Goal: Task Accomplishment & Management: Manage account settings

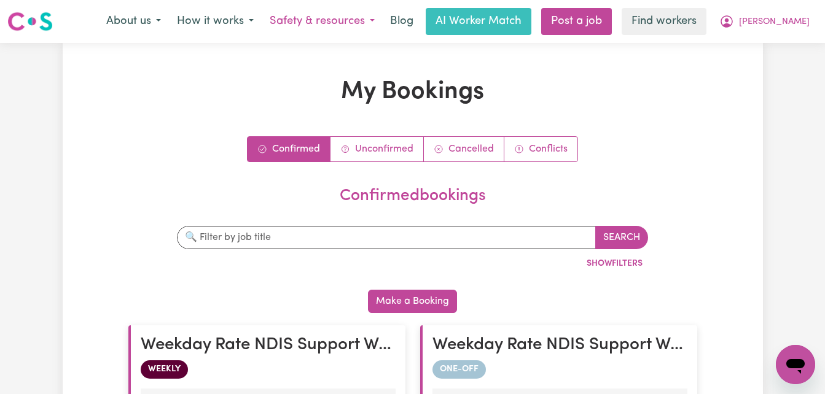
drag, startPoint x: 423, startPoint y: 20, endPoint x: 398, endPoint y: 15, distance: 25.8
click at [383, 20] on button "Safety & resources" at bounding box center [322, 22] width 121 height 26
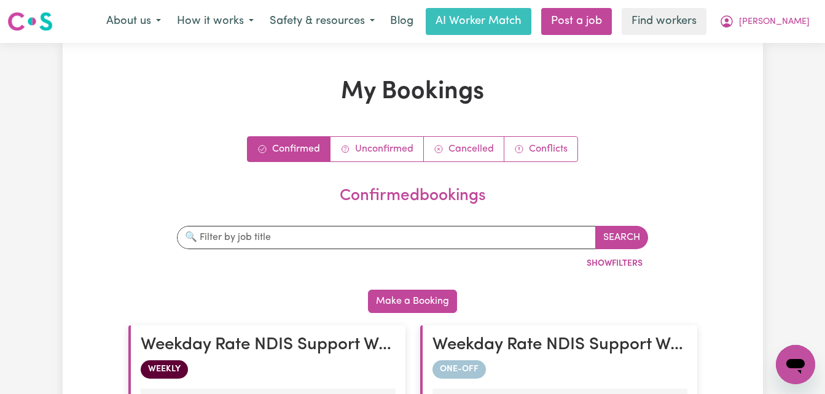
click at [812, 36] on nav "Menu About us How it works Safety & resources Insurances Feedback & Complaints …" at bounding box center [412, 21] width 825 height 43
click at [804, 18] on span "[PERSON_NAME]" at bounding box center [774, 22] width 71 height 14
click at [788, 42] on link "My Dashboard" at bounding box center [768, 47] width 97 height 23
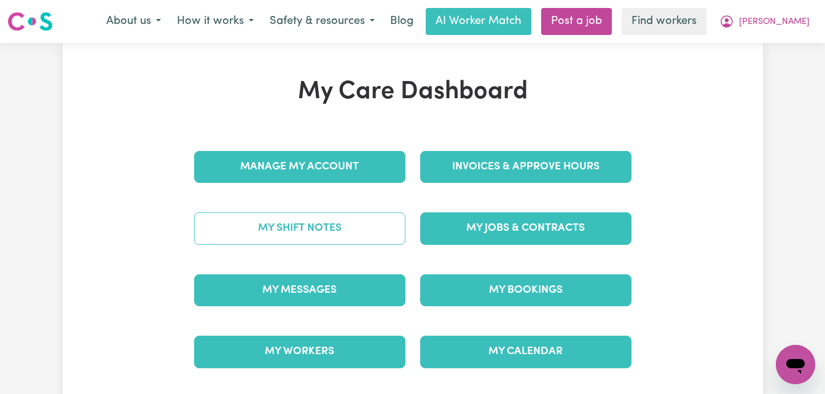
click at [268, 221] on link "My Shift Notes" at bounding box center [299, 229] width 211 height 32
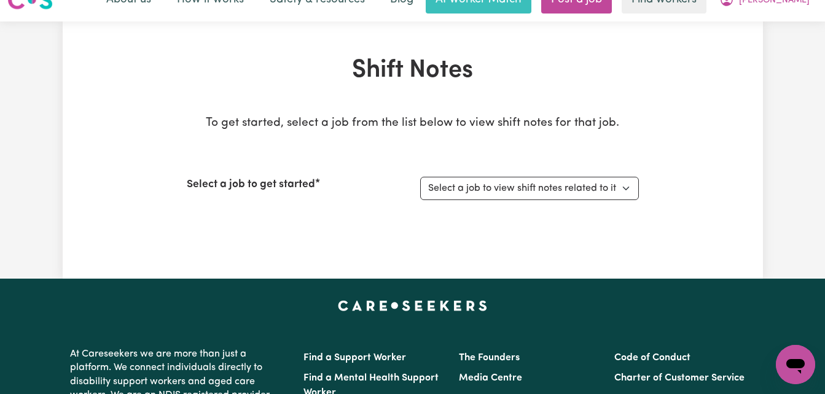
scroll to position [25, 0]
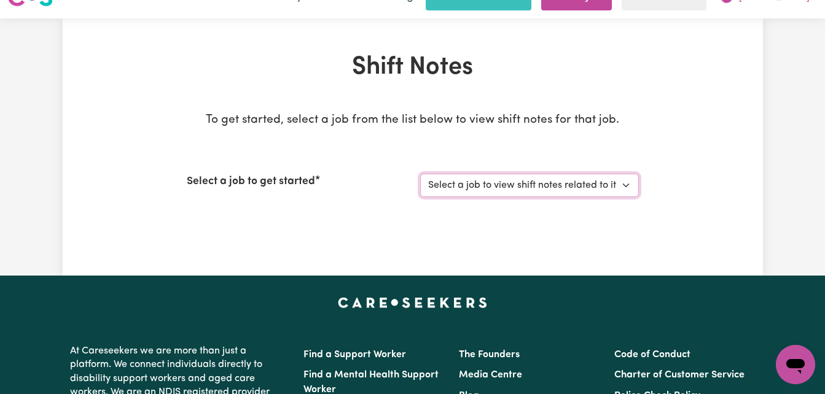
click at [529, 187] on select "Select a job to view shift notes related to it... Sleepover Rate - NDIS Support…" at bounding box center [529, 185] width 219 height 23
select select "15009"
click at [420, 174] on select "Select a job to view shift notes related to it... Sleepover Rate - NDIS Support…" at bounding box center [529, 185] width 219 height 23
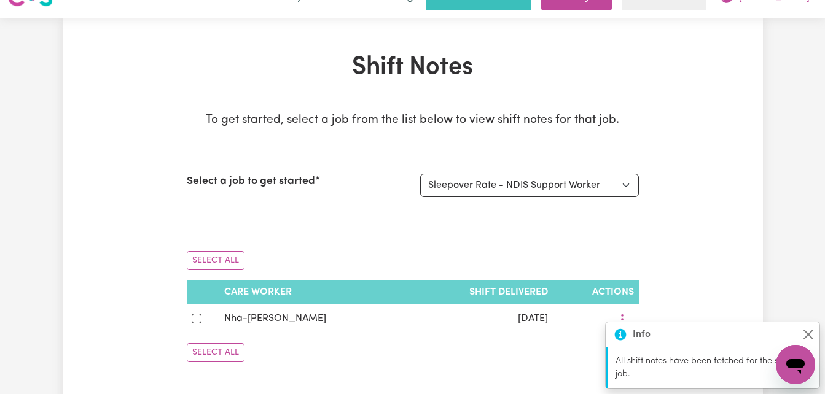
click at [182, 290] on div "Shift Notes To get started, select a job from the list below to view shift note…" at bounding box center [412, 213] width 467 height 320
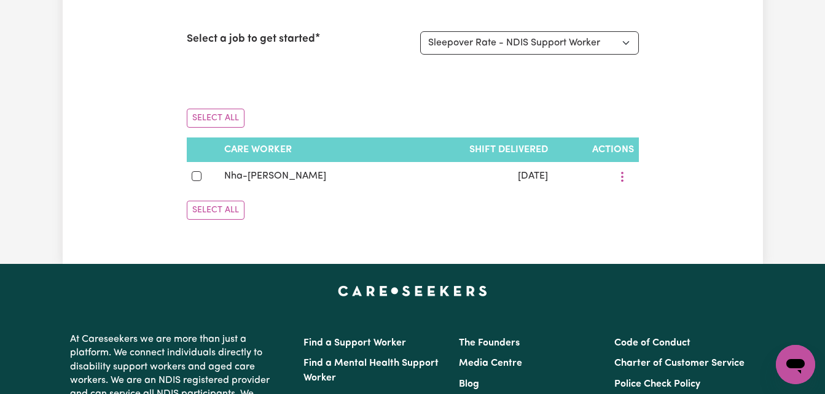
scroll to position [168, 0]
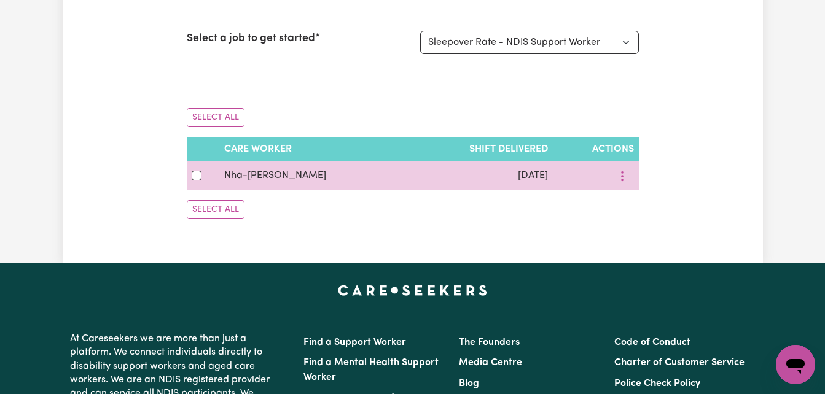
click at [357, 184] on td "Nha-[PERSON_NAME]" at bounding box center [312, 176] width 186 height 29
click at [194, 185] on td at bounding box center [203, 176] width 33 height 29
click at [202, 177] on div at bounding box center [203, 175] width 23 height 15
click at [205, 181] on div at bounding box center [203, 175] width 23 height 15
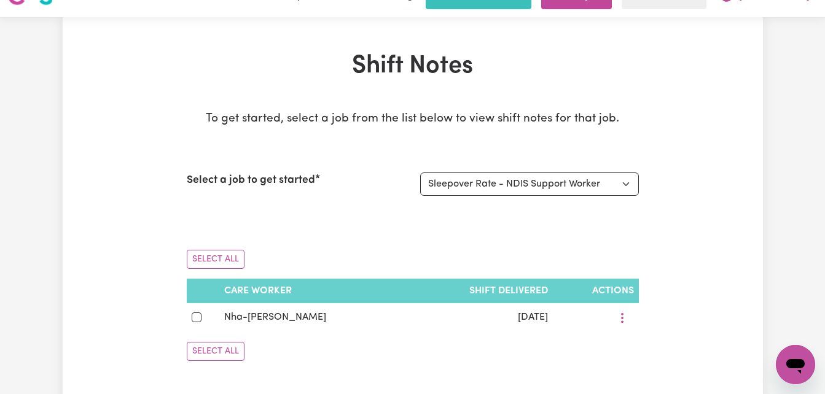
scroll to position [0, 0]
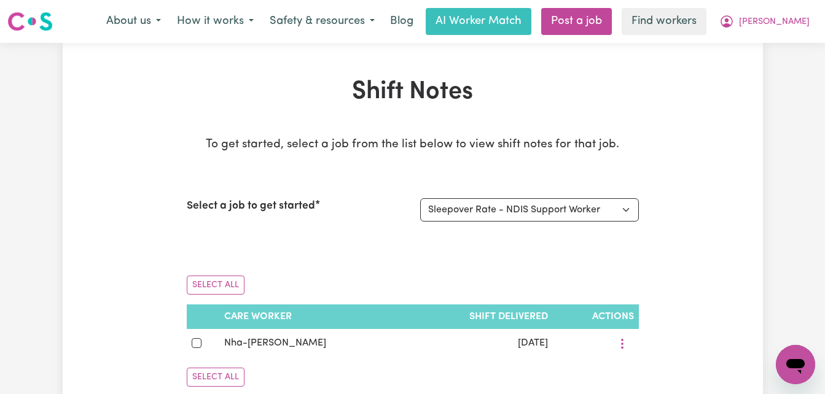
click at [158, 7] on nav "Menu About us How it works Safety & resources Blog AI Worker Match Post a job F…" at bounding box center [412, 21] width 825 height 43
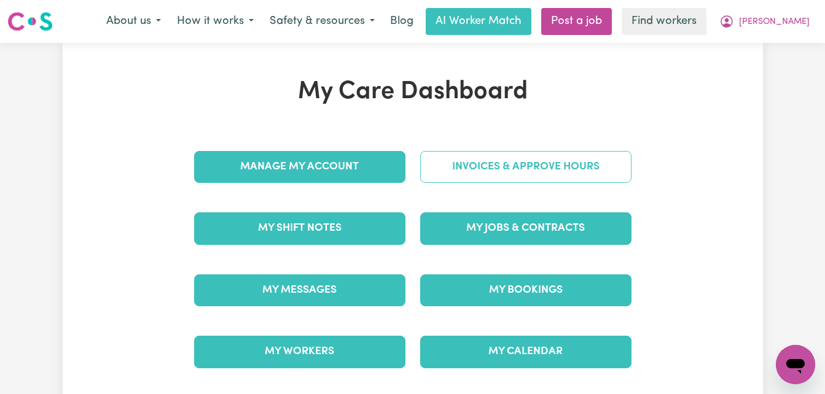
click at [501, 170] on link "Invoices & Approve Hours" at bounding box center [525, 167] width 211 height 32
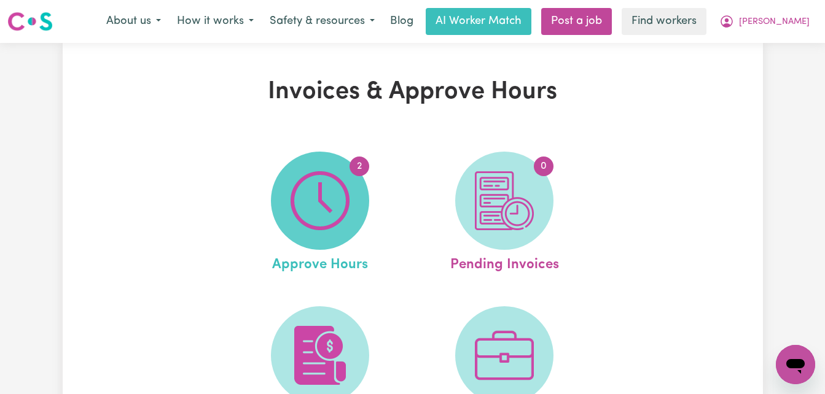
click at [316, 229] on img at bounding box center [320, 200] width 59 height 59
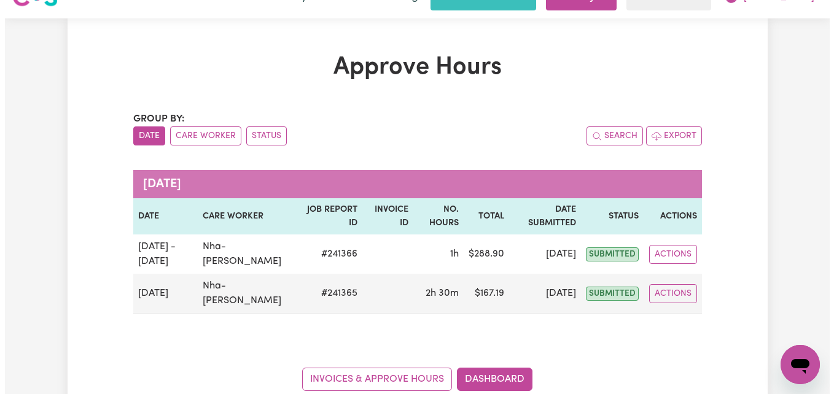
scroll to position [49, 0]
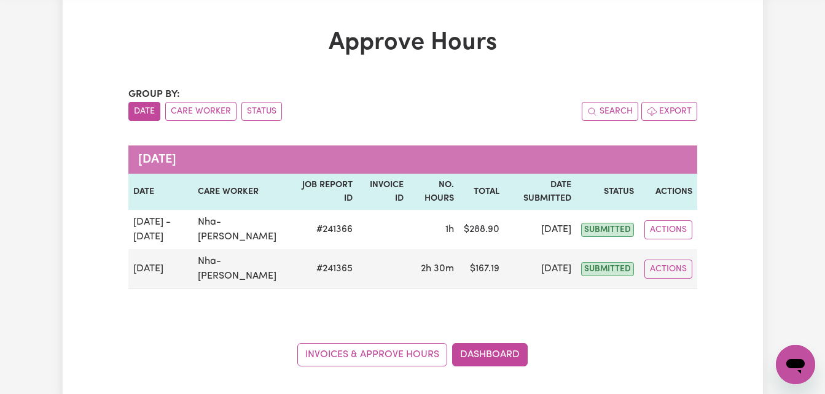
click at [590, 313] on div "Group by: Date Care Worker Status Search Export [DATE] Date Care worker Job Rep…" at bounding box center [412, 227] width 569 height 280
click at [645, 336] on div "Invoices & Approve Hours Dashboard" at bounding box center [412, 348] width 569 height 38
click at [503, 294] on div "Group by: Date Care Worker Status Search Export [DATE] Date Care worker Job Rep…" at bounding box center [412, 227] width 569 height 280
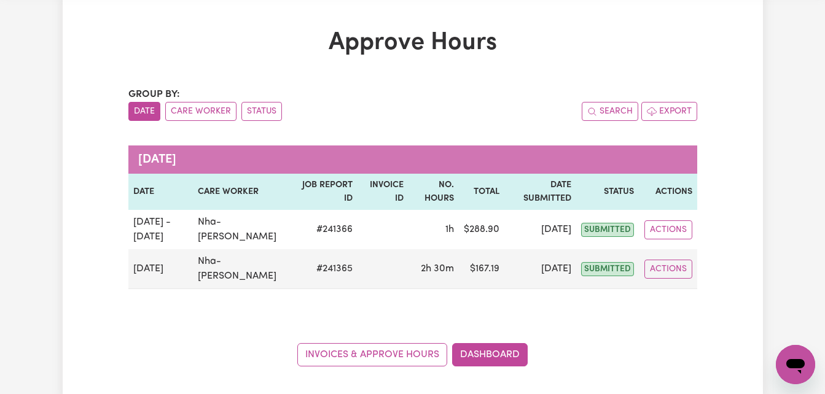
click at [503, 294] on div "Group by: Date Care Worker Status Search Export [DATE] Date Care worker Job Rep…" at bounding box center [412, 227] width 569 height 280
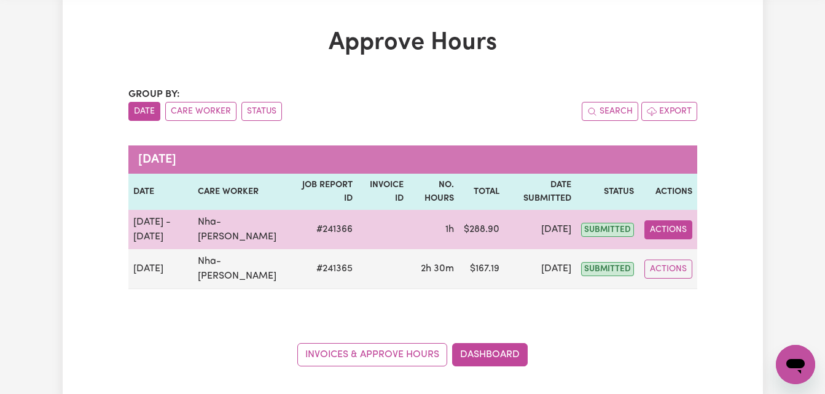
click at [657, 224] on button "Actions" at bounding box center [669, 230] width 48 height 19
click at [691, 261] on link "View Job Report" at bounding box center [697, 258] width 105 height 25
select select "pm"
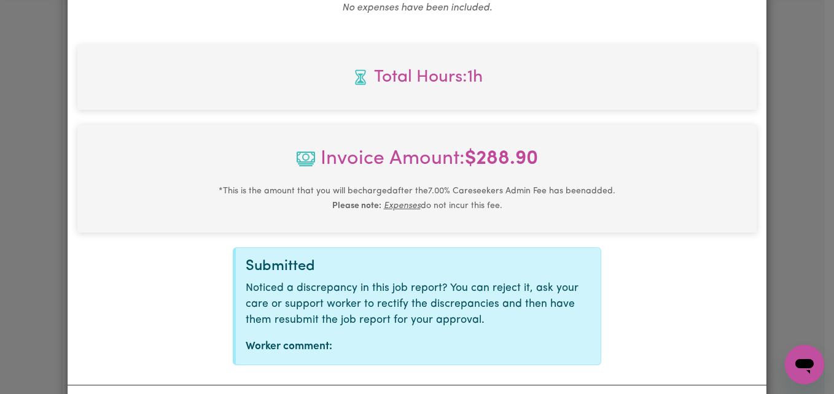
scroll to position [553, 0]
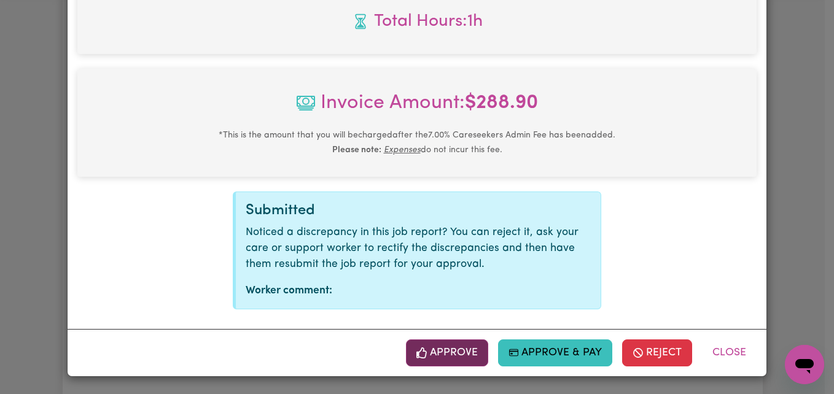
click at [414, 353] on button "Approve" at bounding box center [447, 353] width 82 height 27
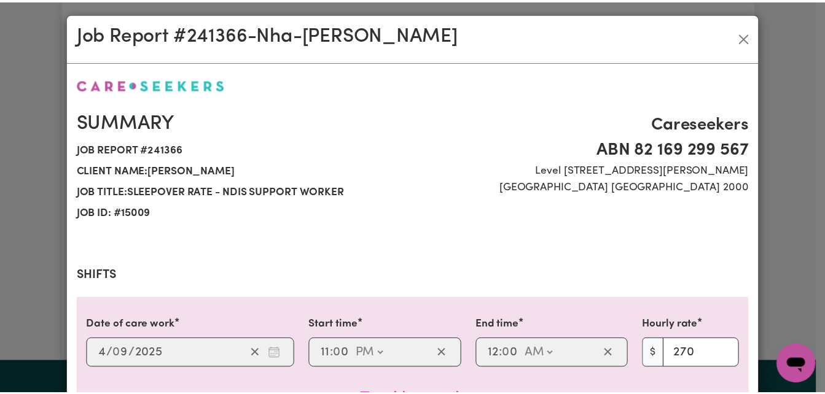
scroll to position [0, 0]
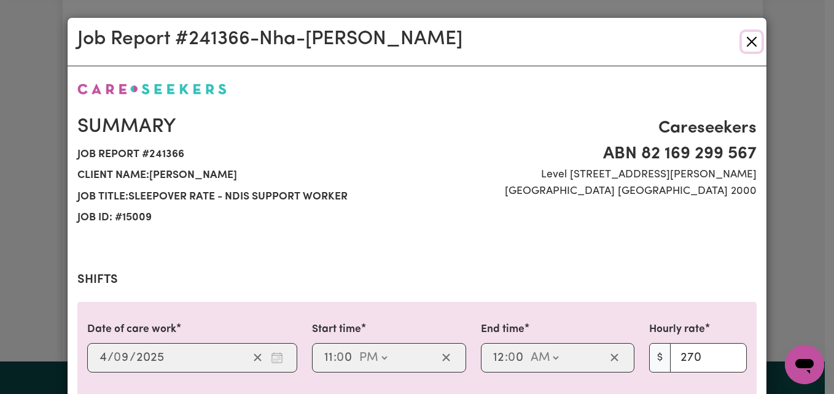
click at [748, 42] on button "Close" at bounding box center [752, 42] width 20 height 20
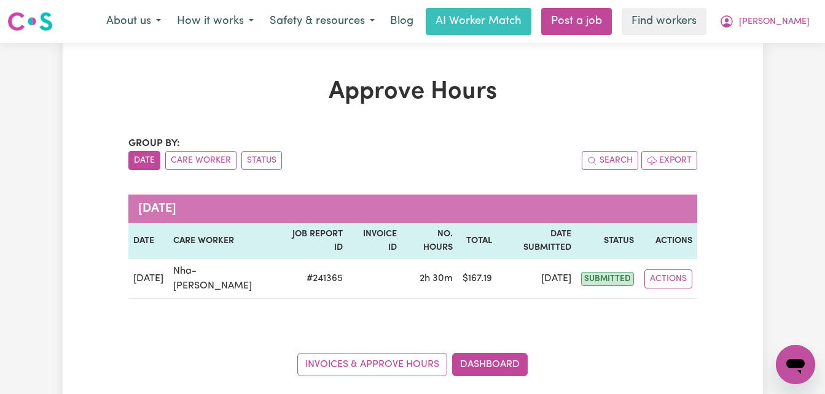
click at [766, 179] on div "Approve Hours Group by: Date Care Worker Status Search Export [DATE] Date Care …" at bounding box center [412, 227] width 825 height 368
click at [774, 154] on div "Approve Hours Group by: Date Care Worker Status Search Export [DATE] Date Care …" at bounding box center [412, 227] width 825 height 368
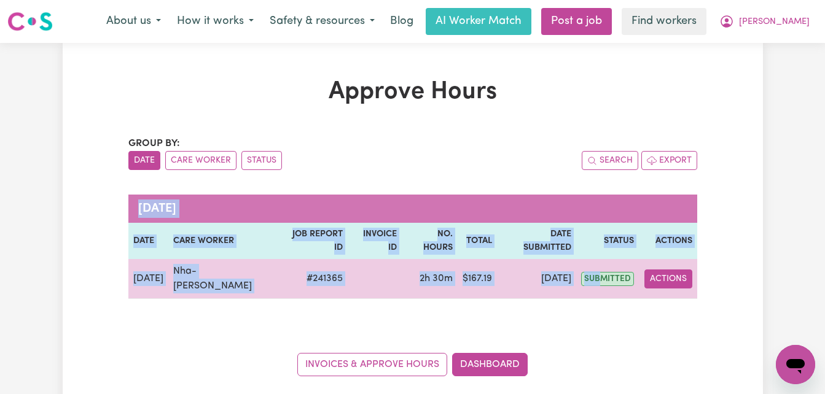
drag, startPoint x: 601, startPoint y: 249, endPoint x: 656, endPoint y: 260, distance: 55.8
click at [656, 260] on tr "[DATE] Nha-[PERSON_NAME] # 241365 2h 30m $ 167.19 [DATE] submitted Actions" at bounding box center [412, 279] width 569 height 40
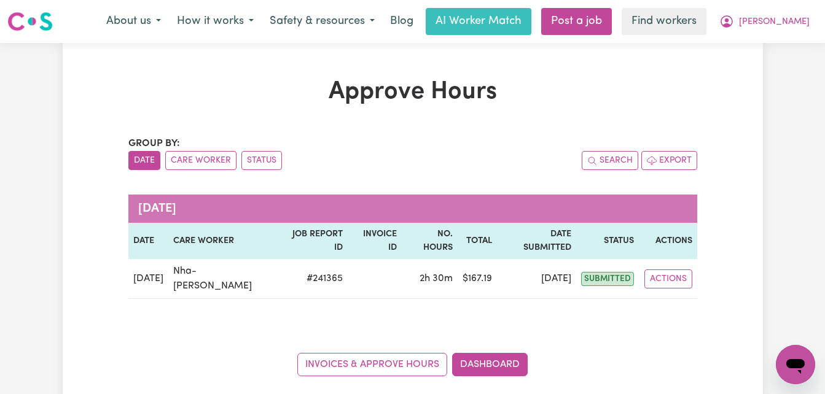
drag, startPoint x: 656, startPoint y: 260, endPoint x: 669, endPoint y: 321, distance: 62.8
click at [669, 339] on div "Invoices & Approve Hours Dashboard" at bounding box center [412, 358] width 569 height 38
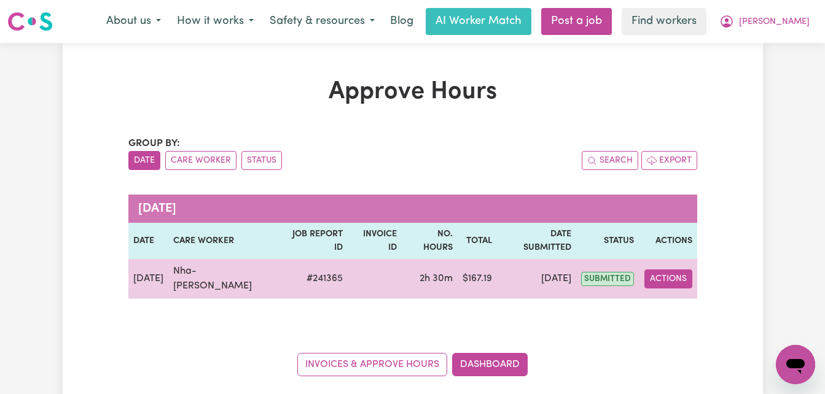
click at [666, 270] on button "Actions" at bounding box center [669, 279] width 48 height 19
click at [694, 296] on link "View Job Report" at bounding box center [700, 308] width 105 height 25
select select "pm"
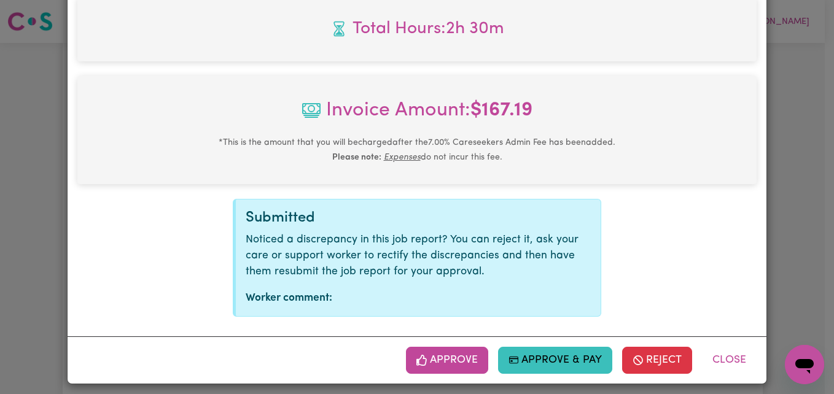
scroll to position [553, 0]
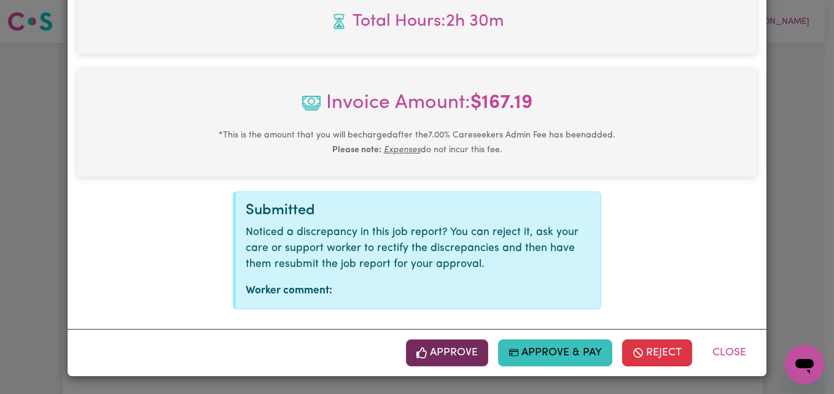
click at [426, 353] on button "Approve" at bounding box center [447, 353] width 82 height 27
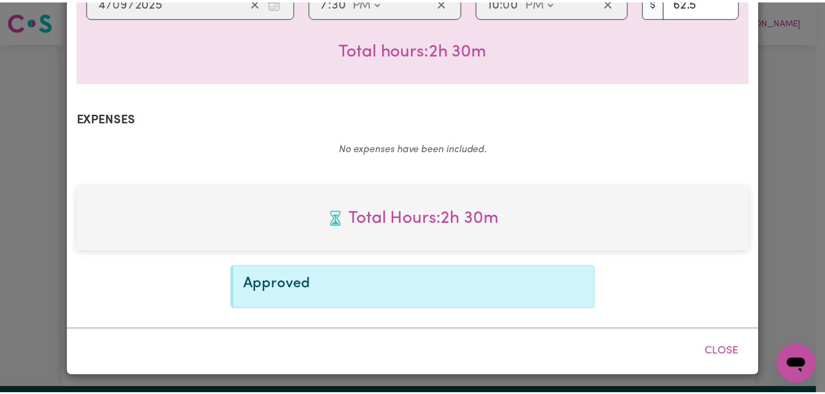
scroll to position [355, 0]
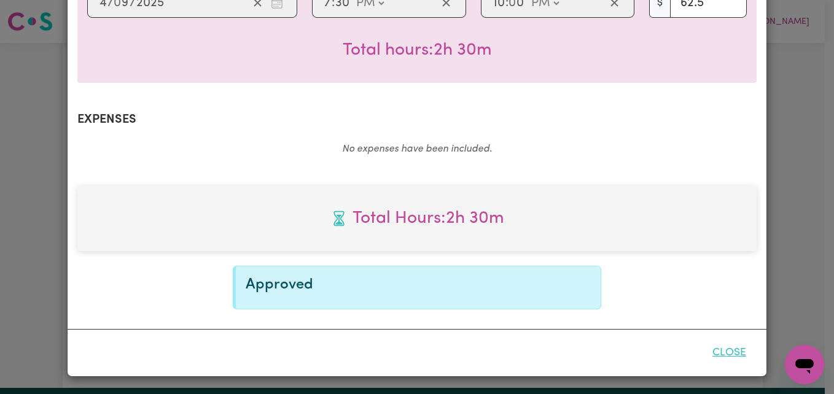
click at [730, 353] on button "Close" at bounding box center [729, 353] width 55 height 27
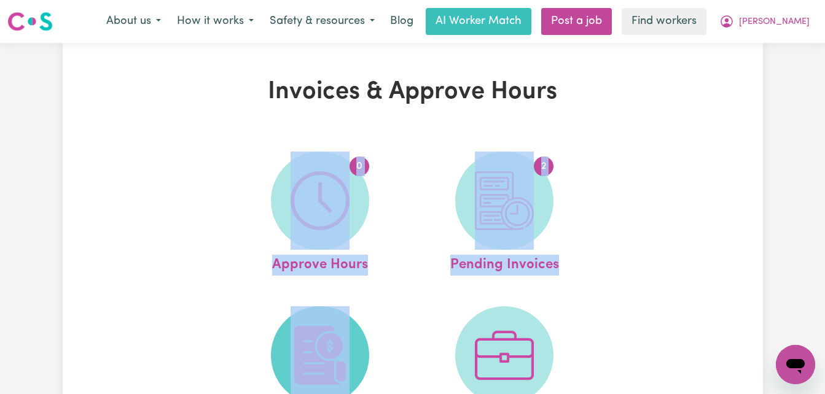
drag, startPoint x: 202, startPoint y: 186, endPoint x: 331, endPoint y: 386, distance: 238.3
click at [331, 386] on div "0 Approve Hours 2 Pending Invoices Paid Invoices Platform Fee Invoices (for rec…" at bounding box center [412, 298] width 467 height 324
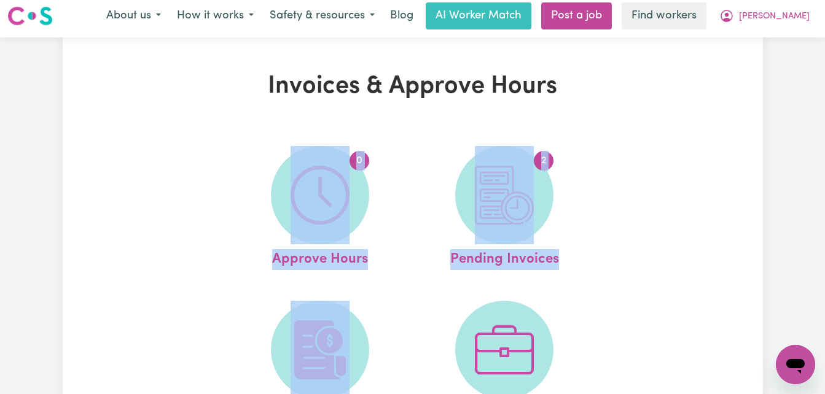
click at [194, 346] on div "0 Approve Hours 2 Pending Invoices Paid Invoices Platform Fee Invoices (for rec…" at bounding box center [412, 293] width 467 height 324
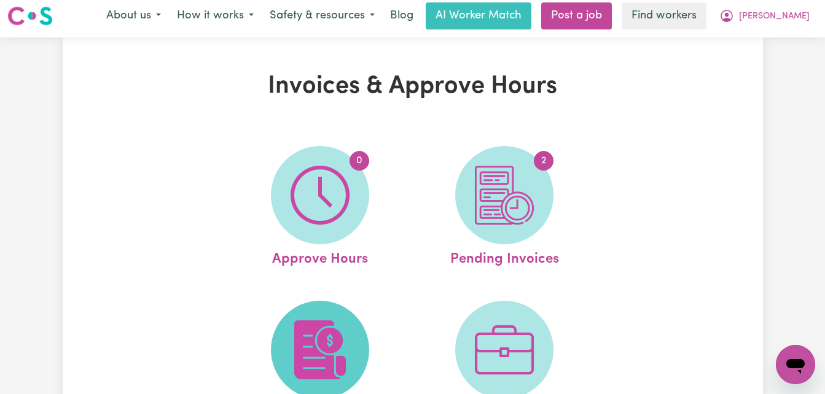
click at [315, 351] on img at bounding box center [320, 350] width 59 height 59
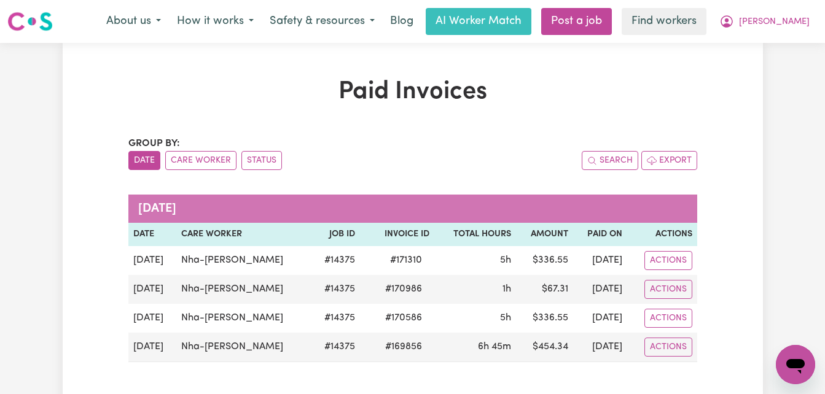
scroll to position [6, 0]
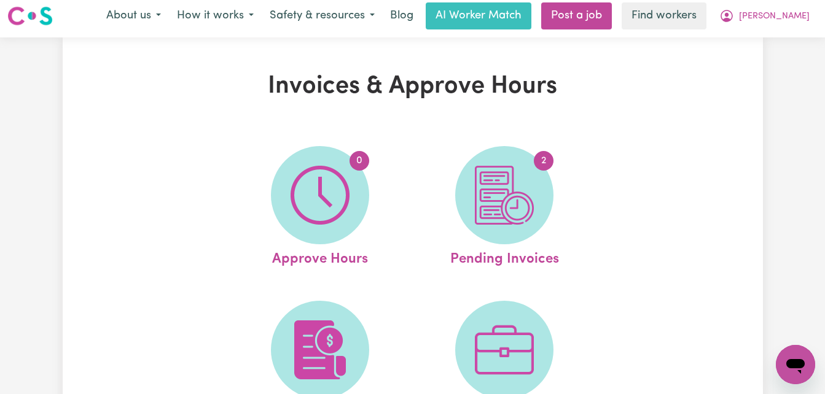
click at [176, 208] on div "Invoices & Approve Hours 0 Approve Hours 2 Pending Invoices Paid Invoices Platf…" at bounding box center [413, 263] width 700 height 383
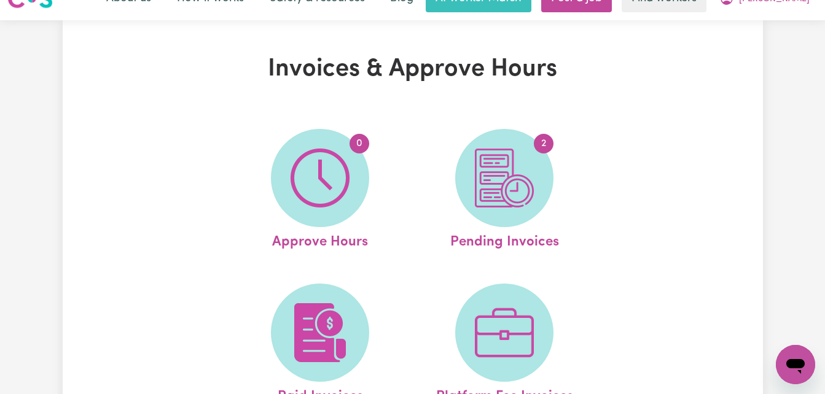
scroll to position [0, 0]
